Goal: Find specific page/section: Find specific page/section

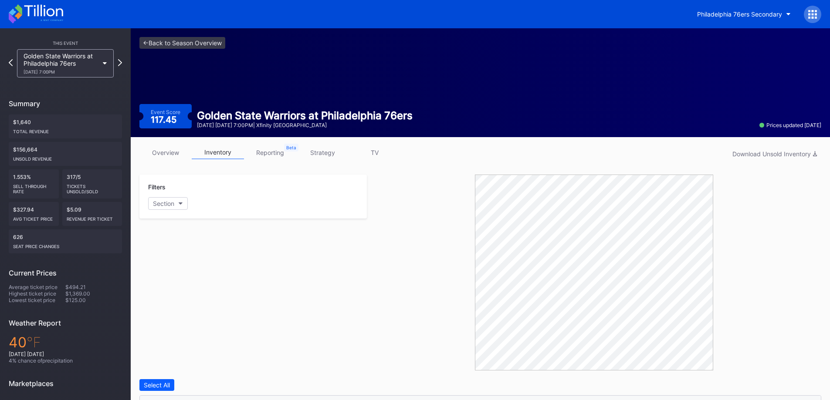
click at [30, 12] on icon at bounding box center [36, 13] width 54 height 19
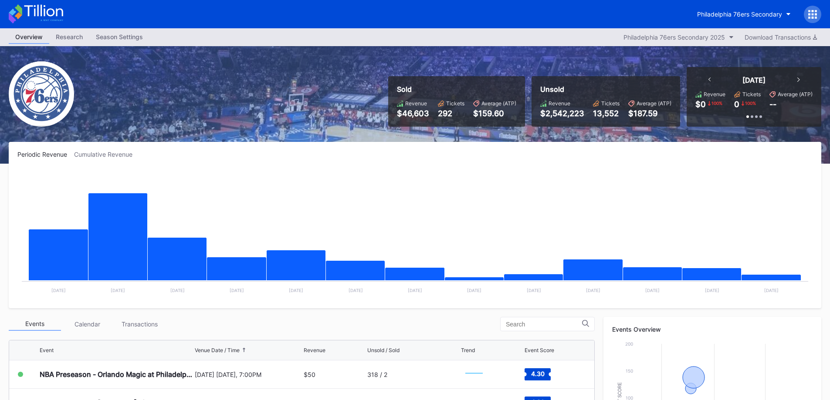
click at [737, 13] on div "Philadelphia 76ers Secondary" at bounding box center [739, 13] width 85 height 7
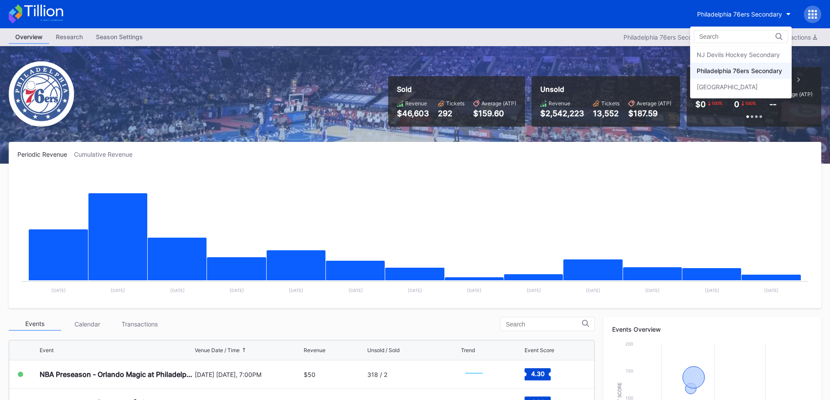
click at [725, 54] on div "NJ Devils Hockey Secondary" at bounding box center [737, 54] width 83 height 7
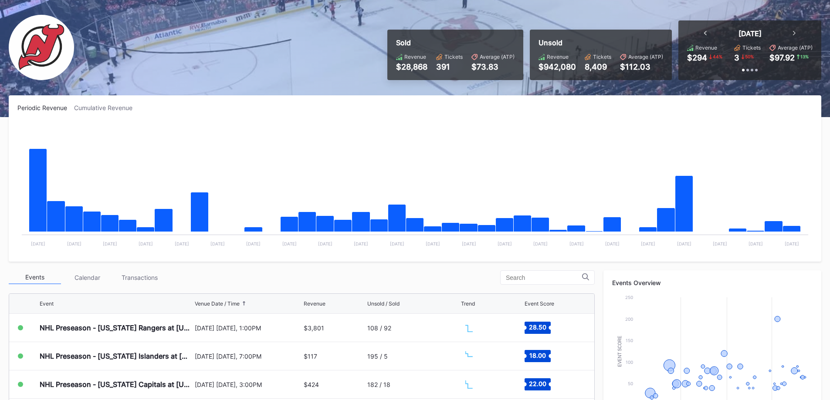
scroll to position [131, 0]
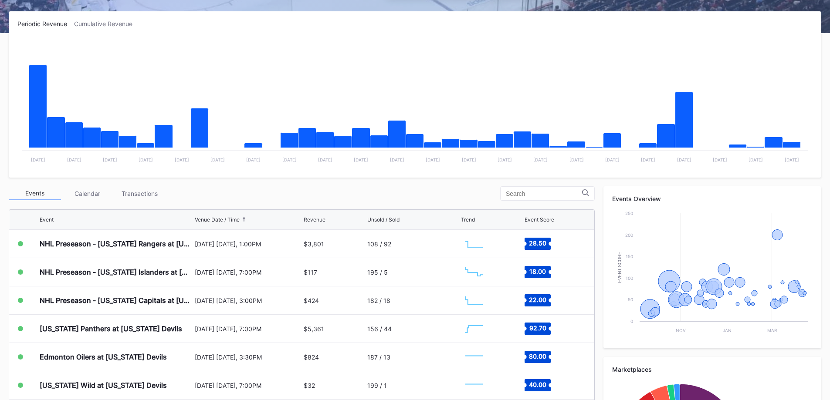
click at [154, 190] on div "Transactions" at bounding box center [139, 193] width 52 height 13
